Goal: Task Accomplishment & Management: Manage account settings

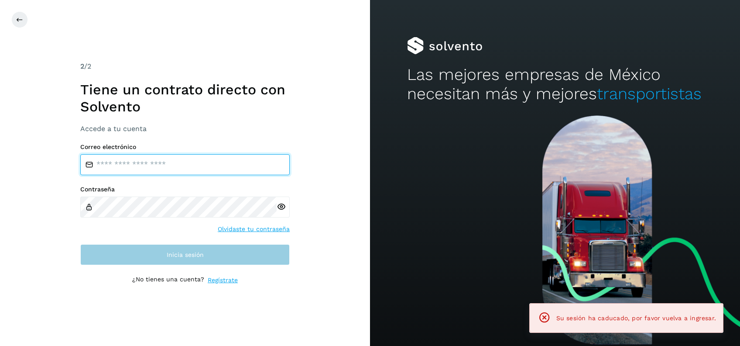
type input "**********"
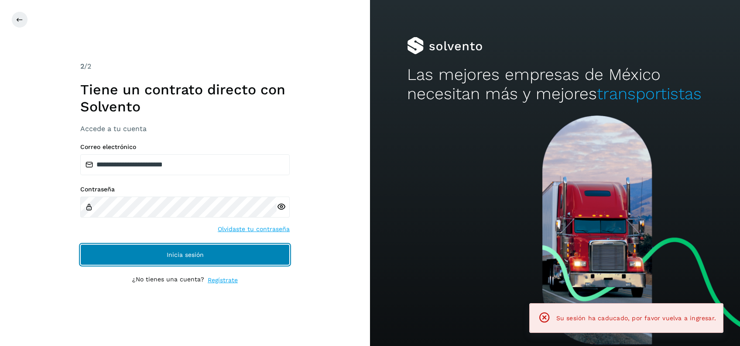
click at [200, 248] on button "Inicia sesión" at bounding box center [185, 254] width 210 height 21
